Goal: Task Accomplishment & Management: Use online tool/utility

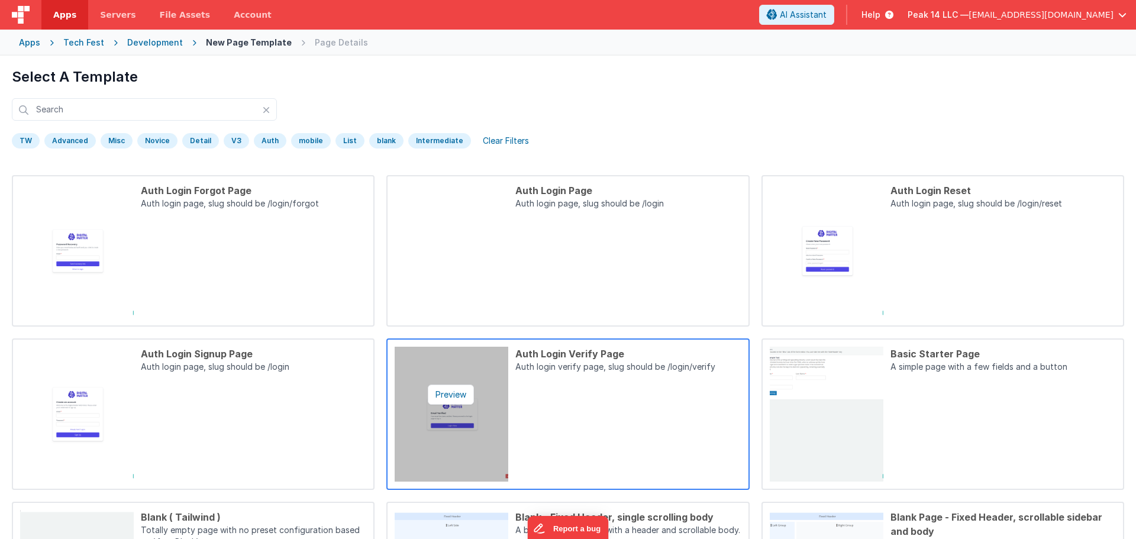
scroll to position [300, 0]
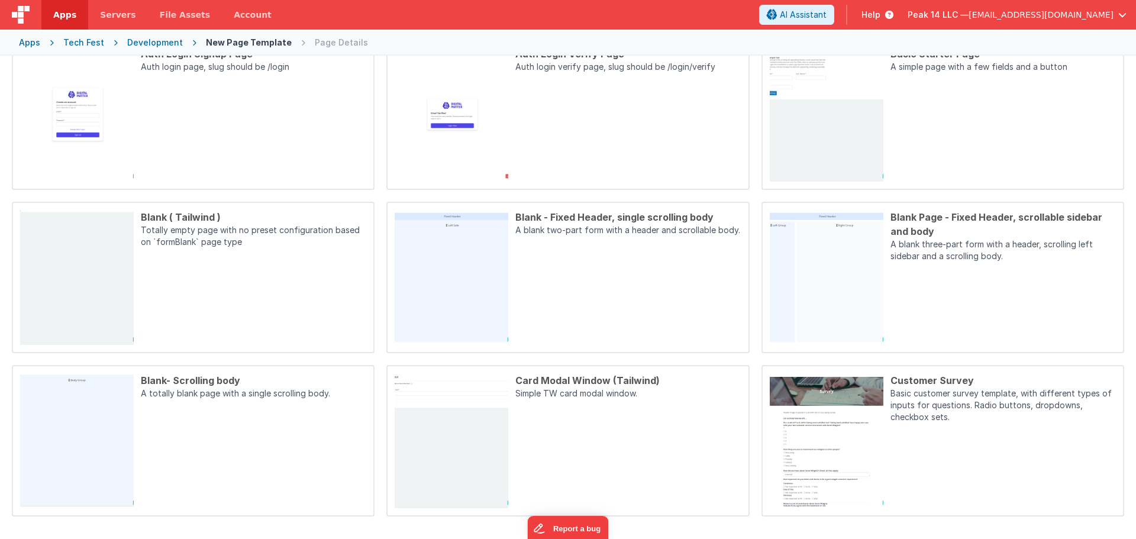
click at [383, 287] on div "Preview Auth Login Forgot Page Auth login page, slug should be /login/forgot Pr…" at bounding box center [568, 195] width 1112 height 641
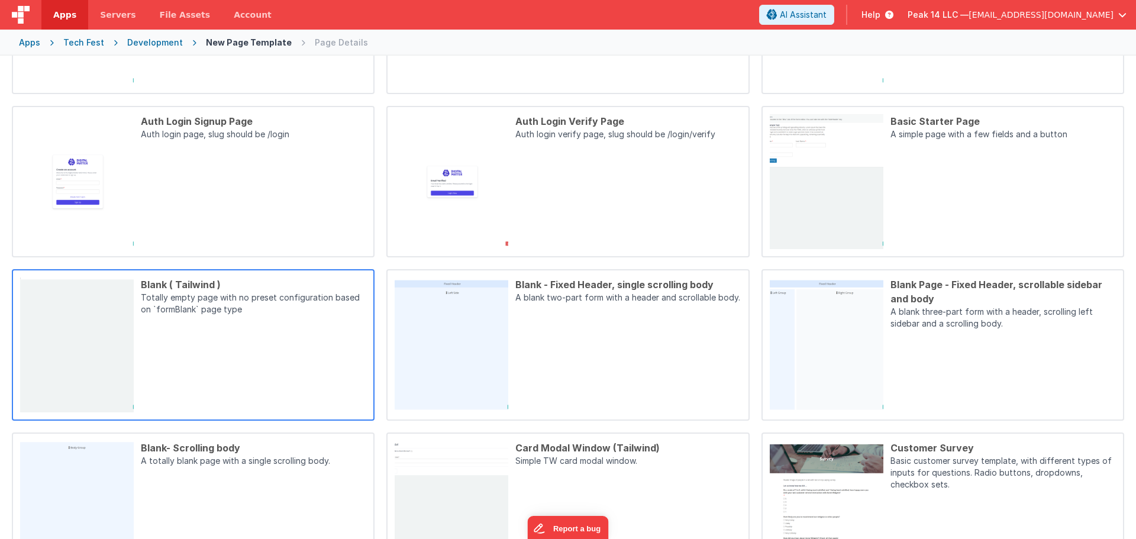
scroll to position [4, 0]
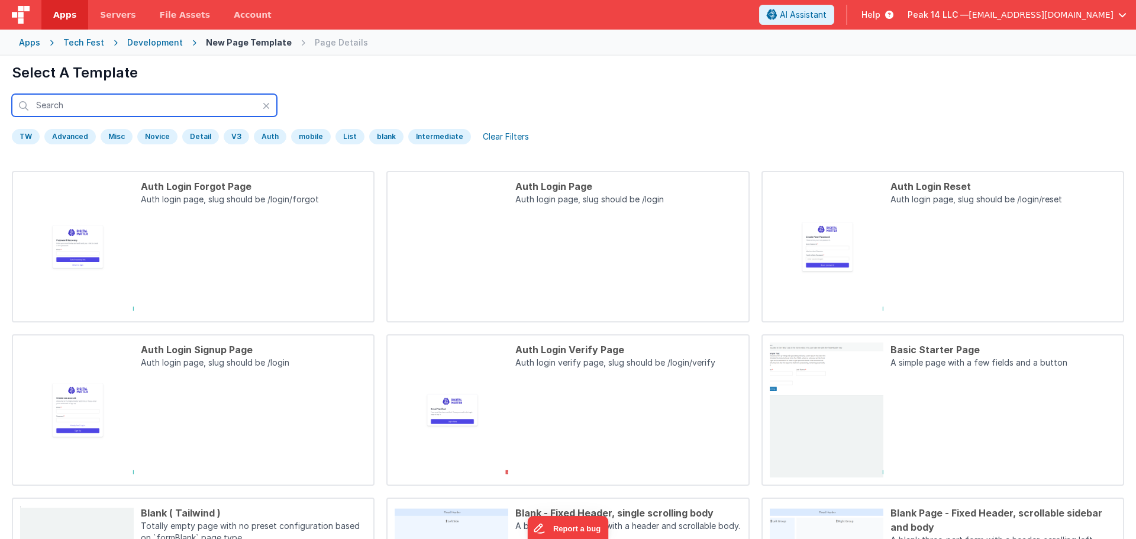
drag, startPoint x: 144, startPoint y: 111, endPoint x: 274, endPoint y: 83, distance: 132.9
click at [274, 83] on div "Select A Template TW Advanced Misc [GEOGRAPHIC_DATA] Detail V3 [GEOGRAPHIC_DATA…" at bounding box center [568, 106] width 1112 height 86
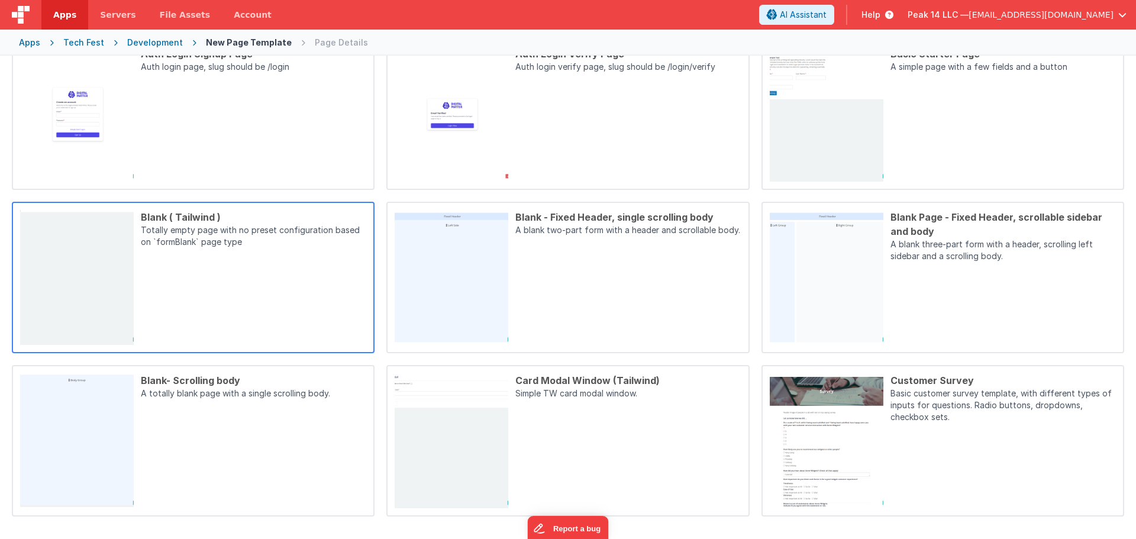
click at [258, 321] on div "Blank ( Tailwind ) Totally empty page with no preset configuration based on `fo…" at bounding box center [250, 277] width 232 height 135
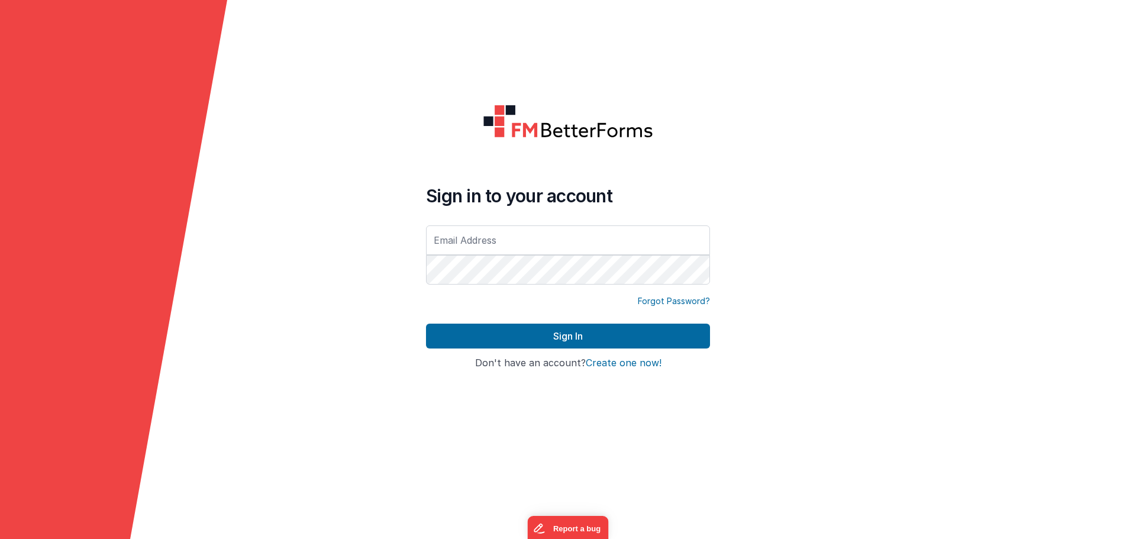
click at [530, 237] on input "text" at bounding box center [568, 240] width 284 height 30
type input "[EMAIL_ADDRESS][DOMAIN_NAME]"
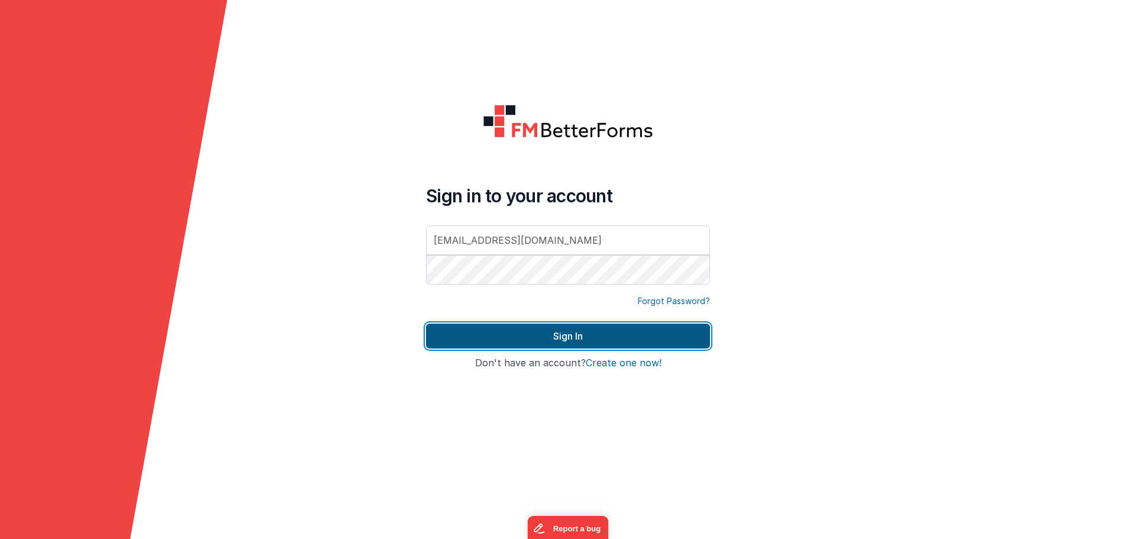
click at [582, 328] on button "Sign In" at bounding box center [568, 336] width 284 height 25
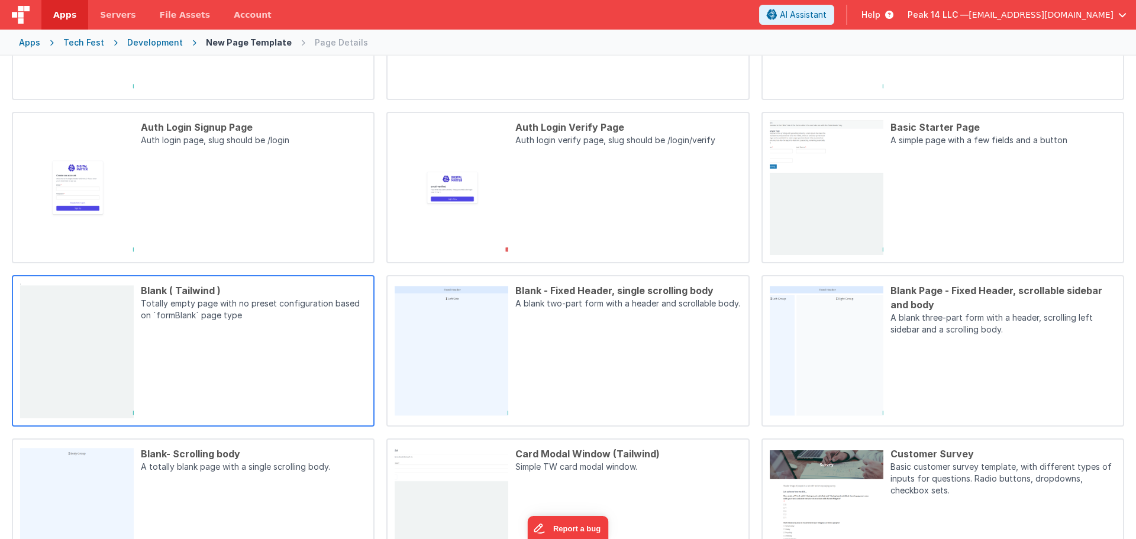
scroll to position [237, 0]
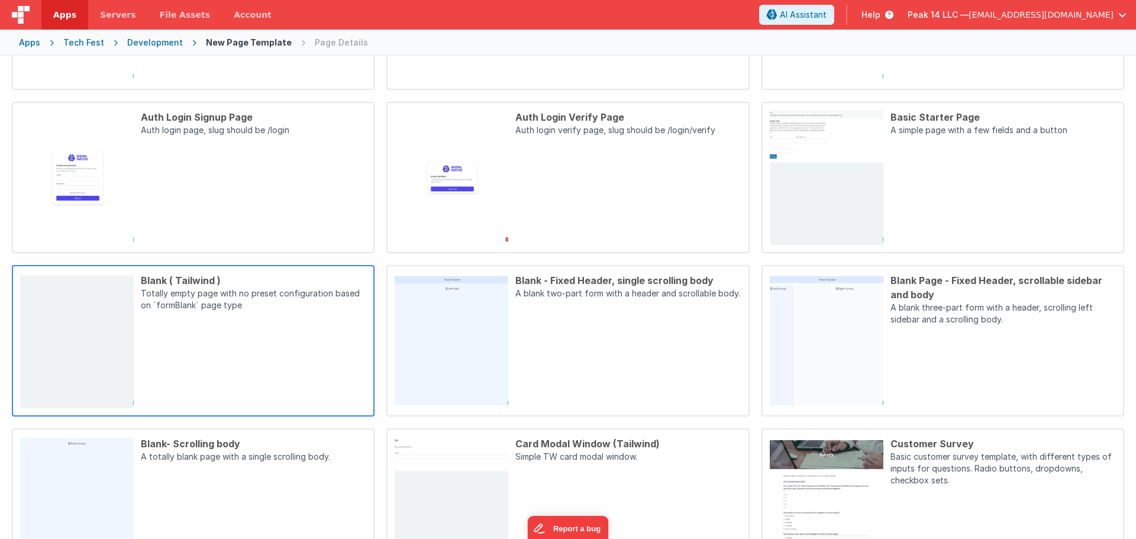
click at [244, 325] on div "Blank ( Tailwind ) Totally empty page with no preset configuration based on `fo…" at bounding box center [250, 340] width 232 height 135
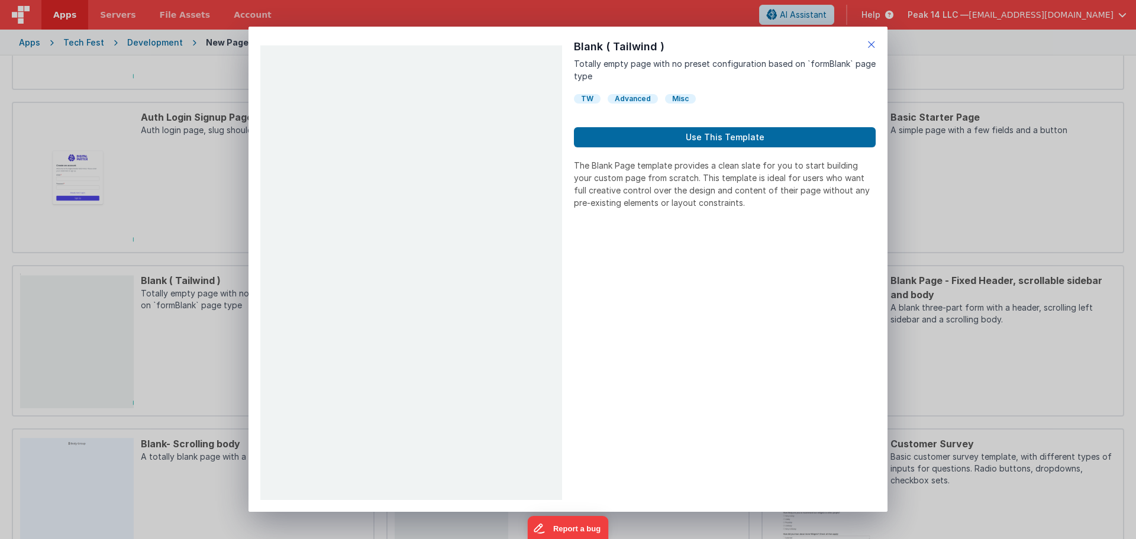
click at [874, 46] on icon at bounding box center [871, 44] width 8 height 17
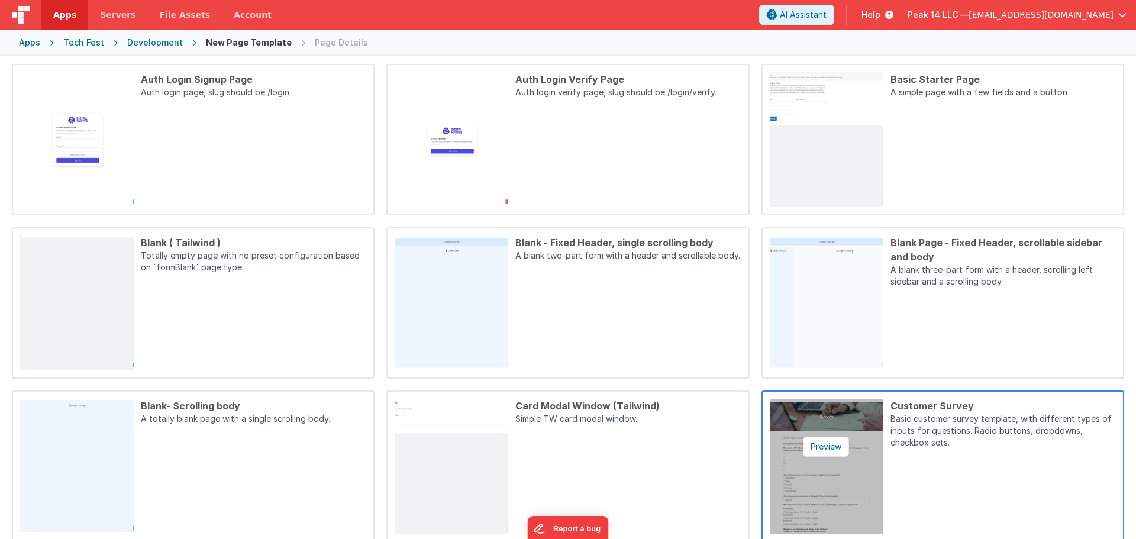
scroll to position [300, 0]
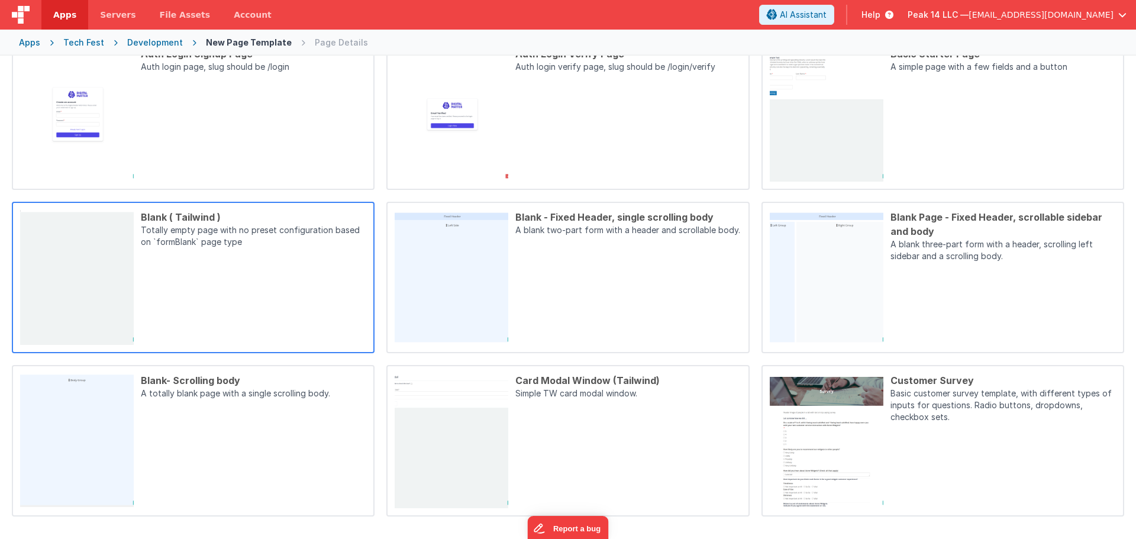
click at [185, 248] on p "Totally empty page with no preset configuration based on `formBlank` page type" at bounding box center [253, 237] width 225 height 26
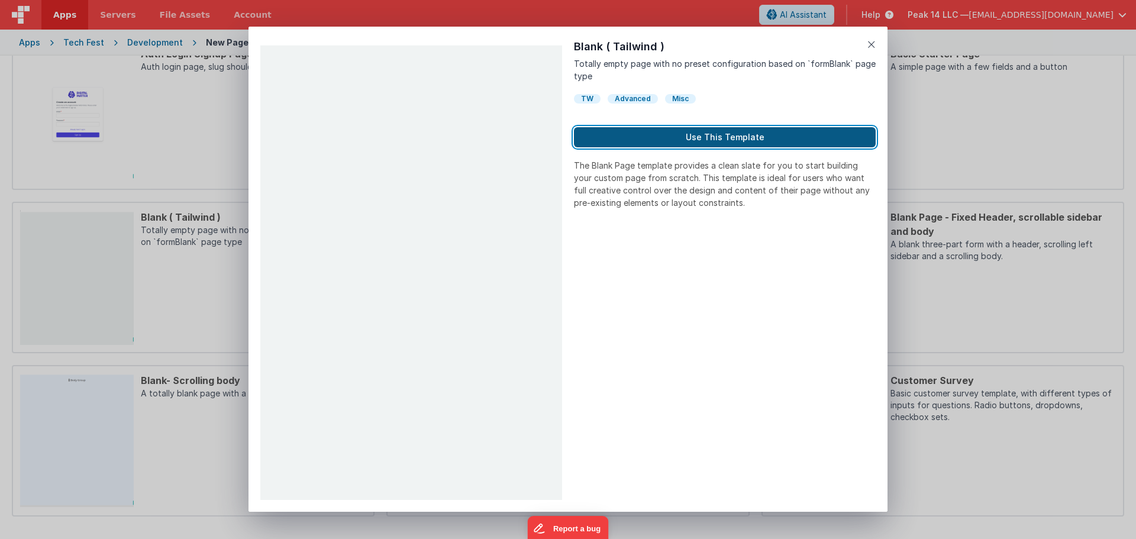
click at [673, 137] on button "Use This Template" at bounding box center [725, 137] width 302 height 20
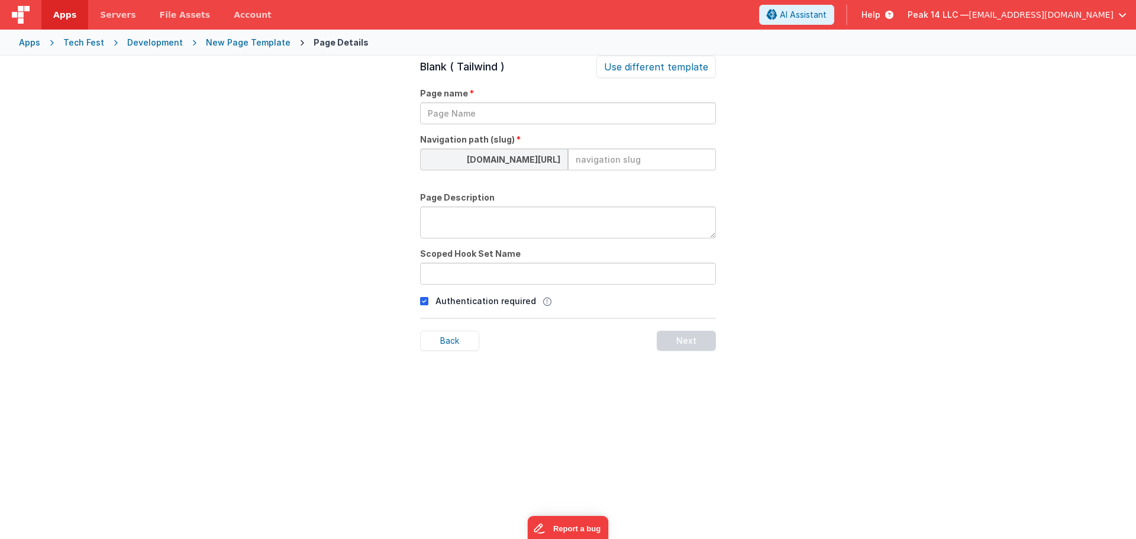
scroll to position [40, 0]
click at [484, 114] on input "text" at bounding box center [568, 113] width 296 height 22
click at [474, 216] on textarea at bounding box center [568, 222] width 296 height 32
click at [531, 113] on input "text" at bounding box center [568, 113] width 296 height 22
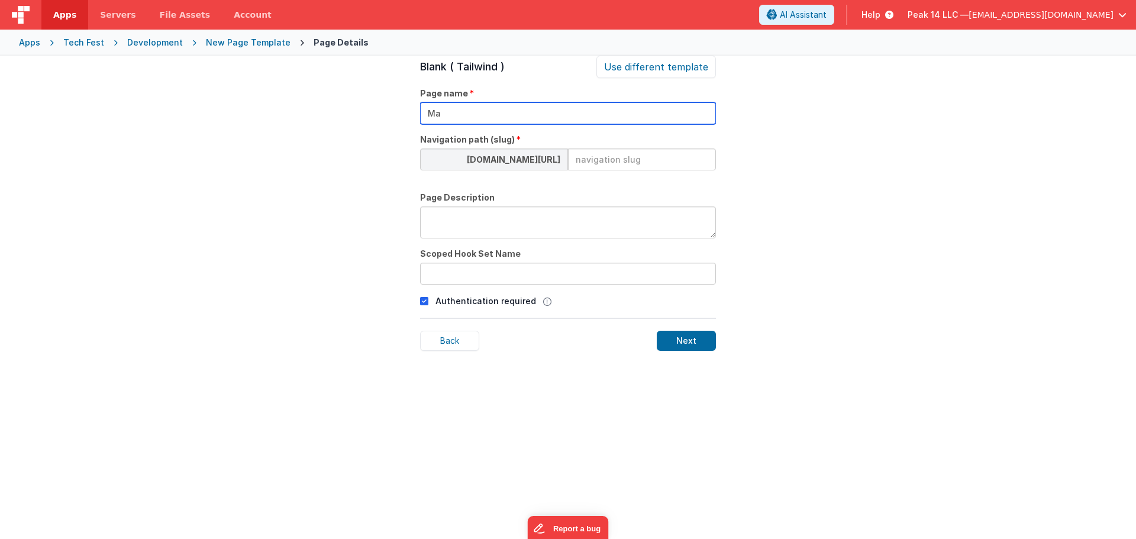
type input "M"
type input "S"
type input "Sponsors and Map"
click at [486, 140] on span "Navigation path (slug)" at bounding box center [467, 140] width 95 height 12
